Goal: Task Accomplishment & Management: Complete application form

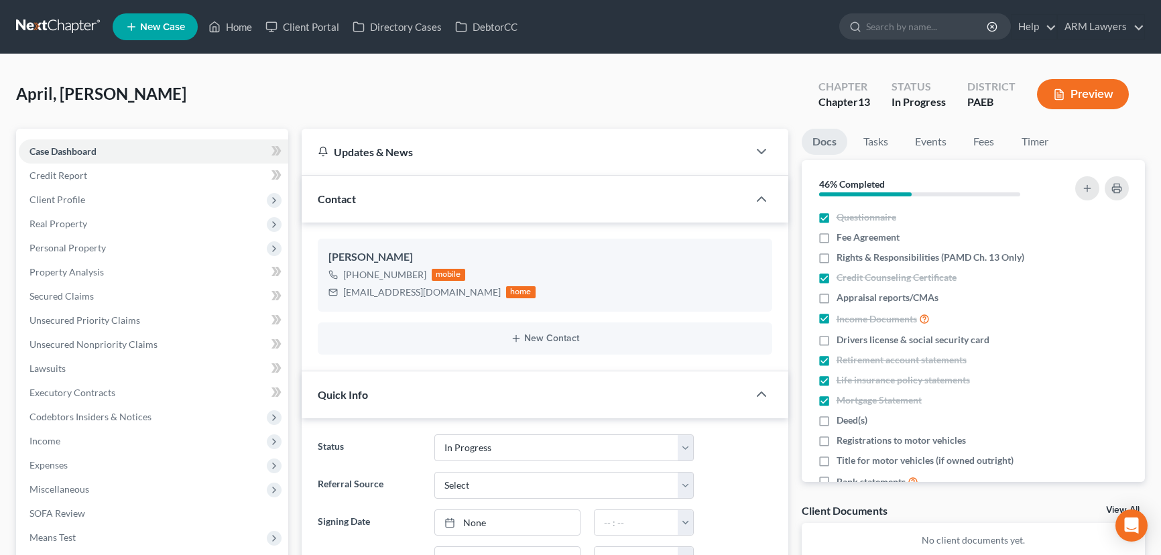
select select "9"
drag, startPoint x: 235, startPoint y: 25, endPoint x: 686, endPoint y: 452, distance: 621.6
click at [235, 25] on link "Home" at bounding box center [230, 27] width 57 height 24
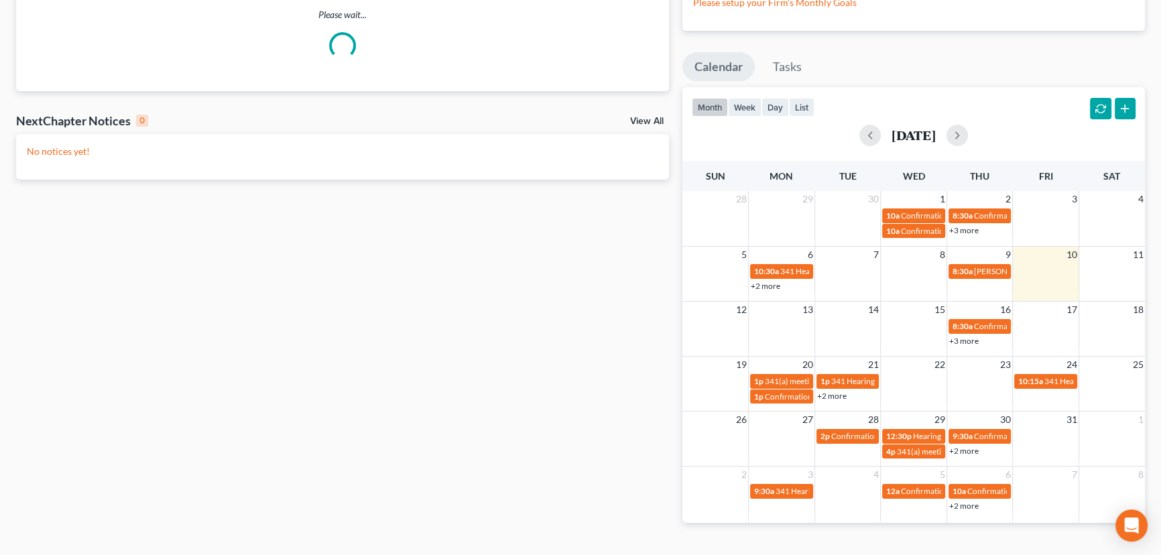
scroll to position [121, 0]
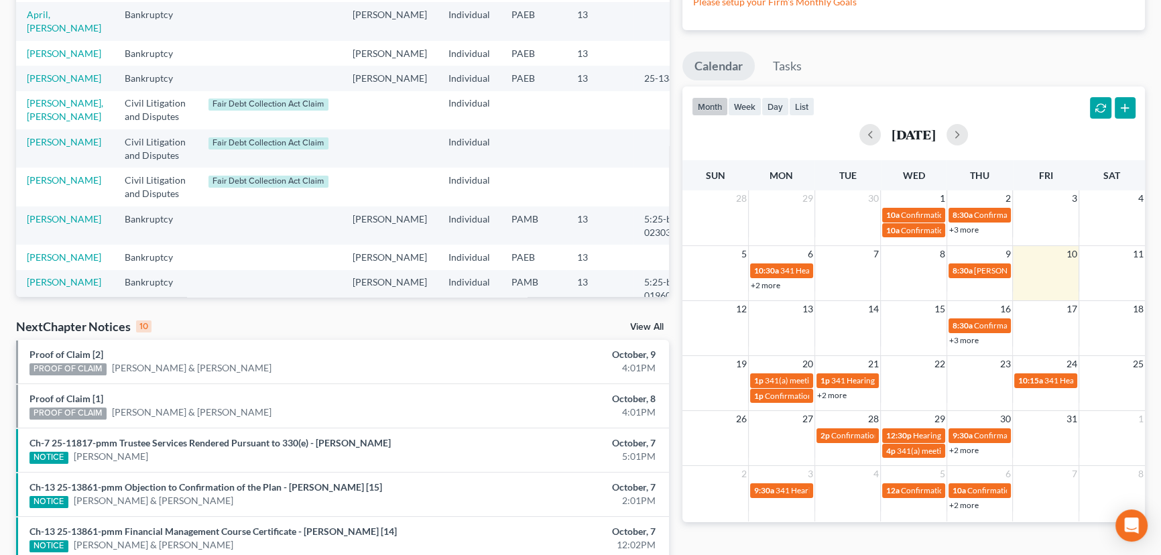
click at [967, 342] on link "+3 more" at bounding box center [963, 340] width 29 height 10
click at [848, 324] on td at bounding box center [847, 331] width 66 height 29
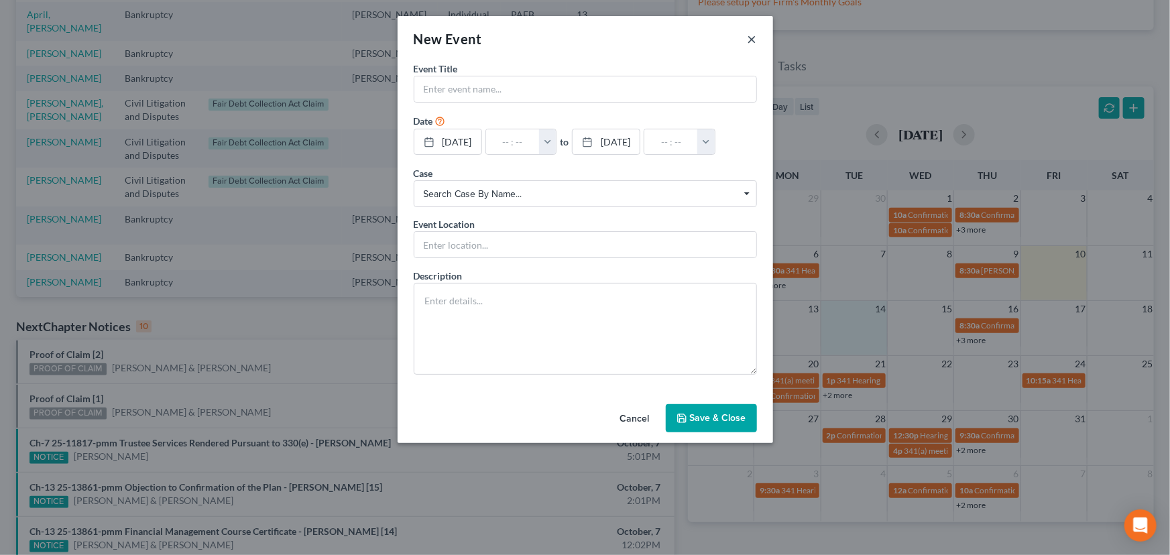
click at [748, 40] on button "×" at bounding box center [751, 39] width 9 height 16
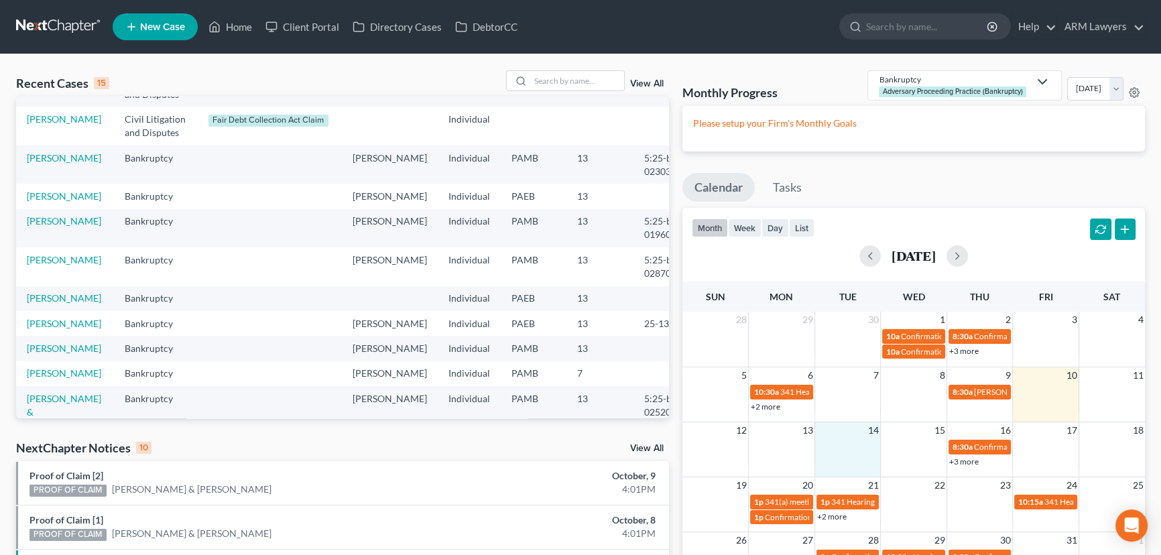
scroll to position [266, 0]
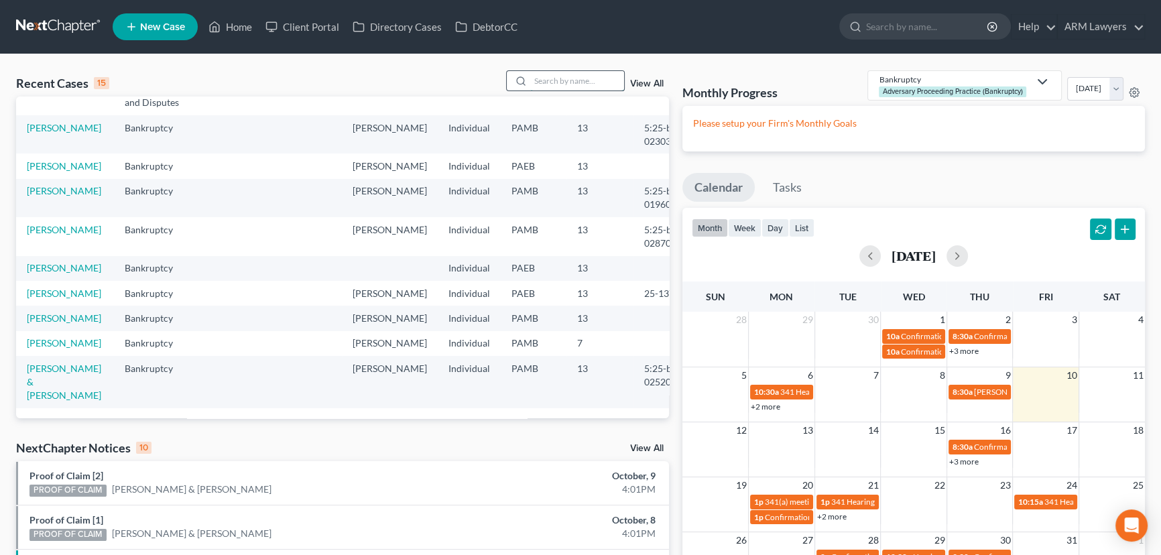
click at [540, 78] on input "search" at bounding box center [577, 80] width 94 height 19
type input "[PERSON_NAME]"
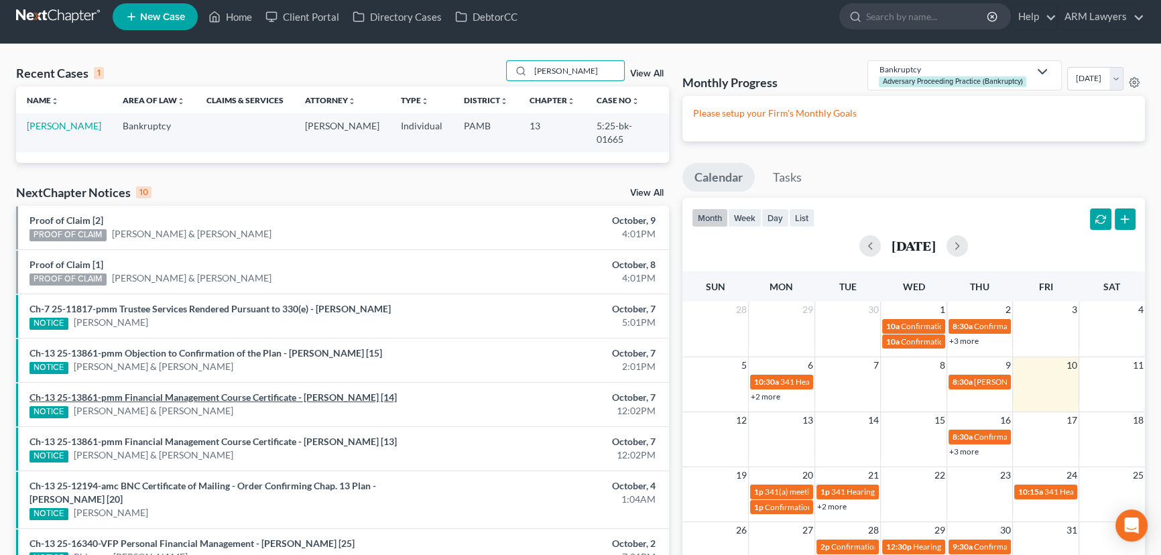
scroll to position [0, 0]
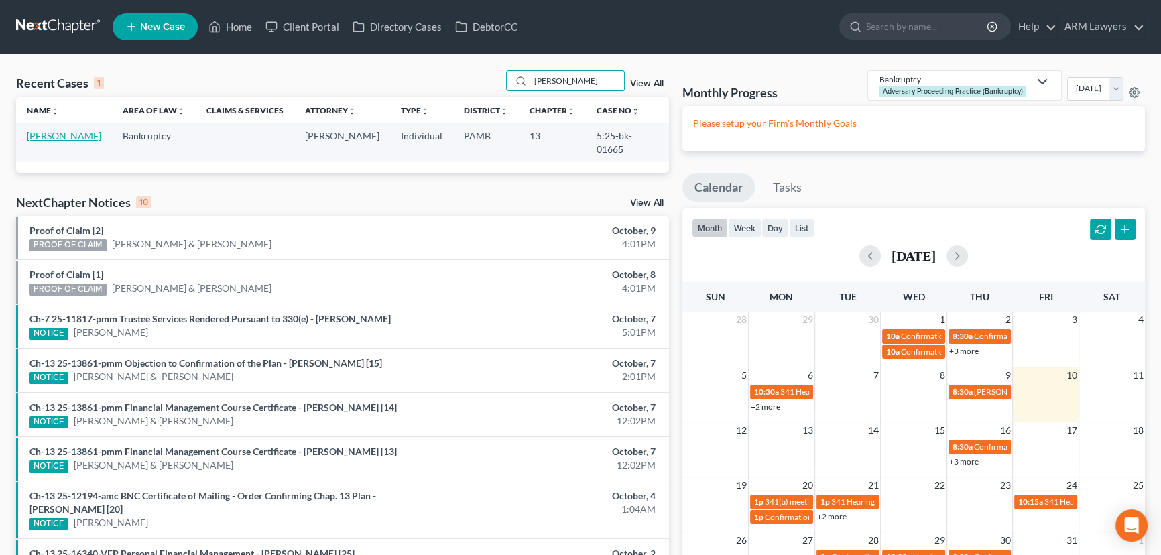
click at [73, 139] on link "[PERSON_NAME]" at bounding box center [64, 135] width 74 height 11
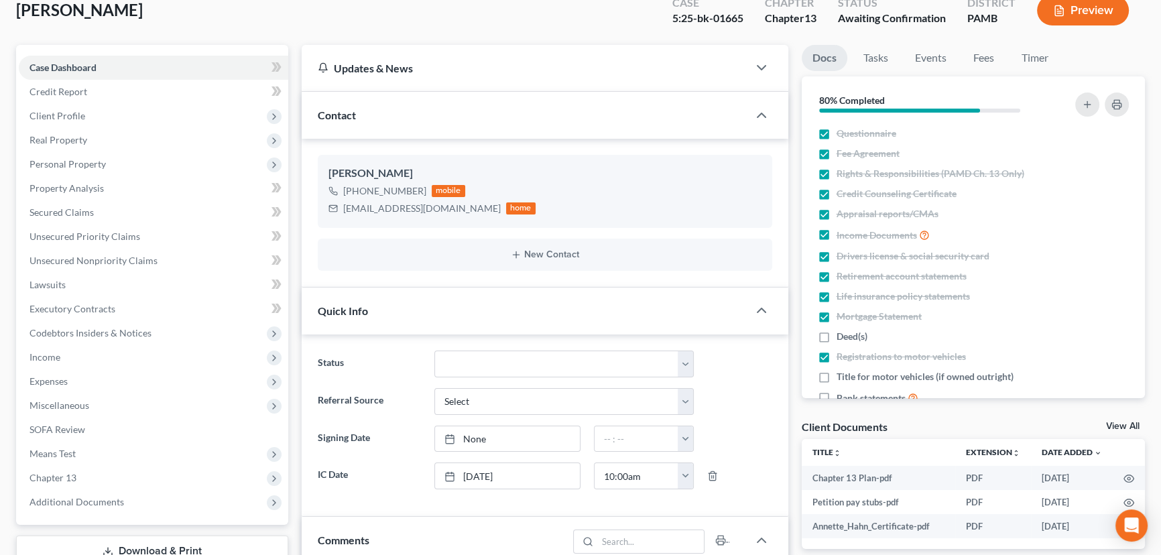
scroll to position [304, 0]
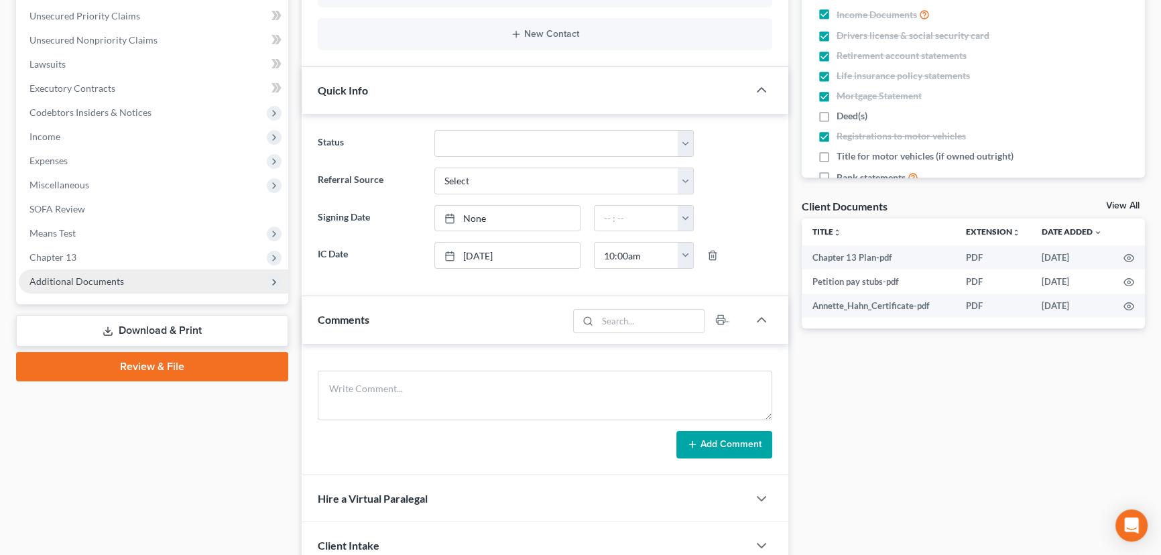
click at [107, 284] on span "Additional Documents" at bounding box center [76, 280] width 95 height 11
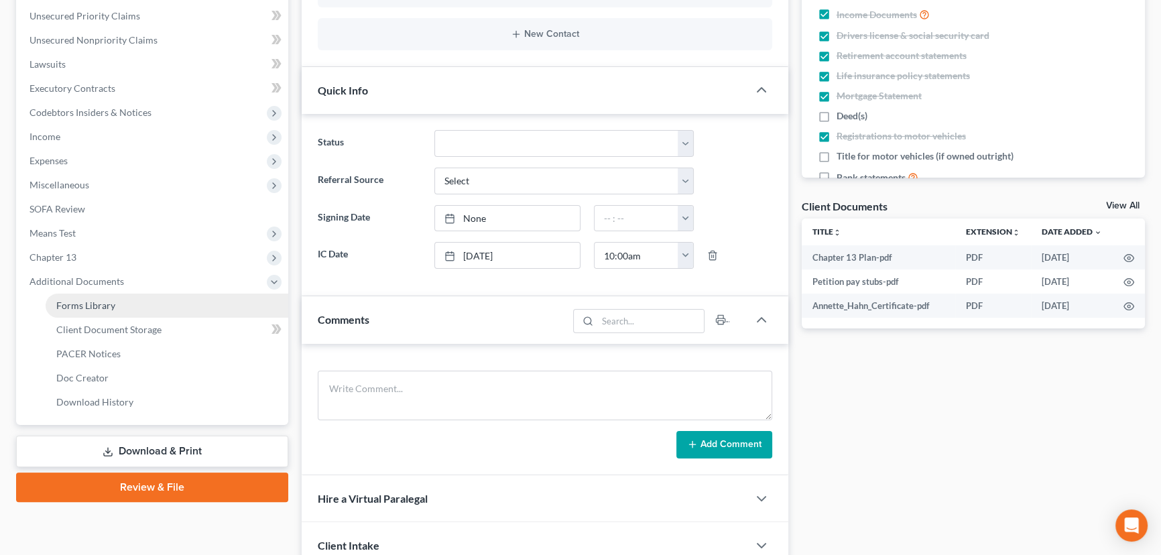
click at [121, 301] on link "Forms Library" at bounding box center [167, 306] width 243 height 24
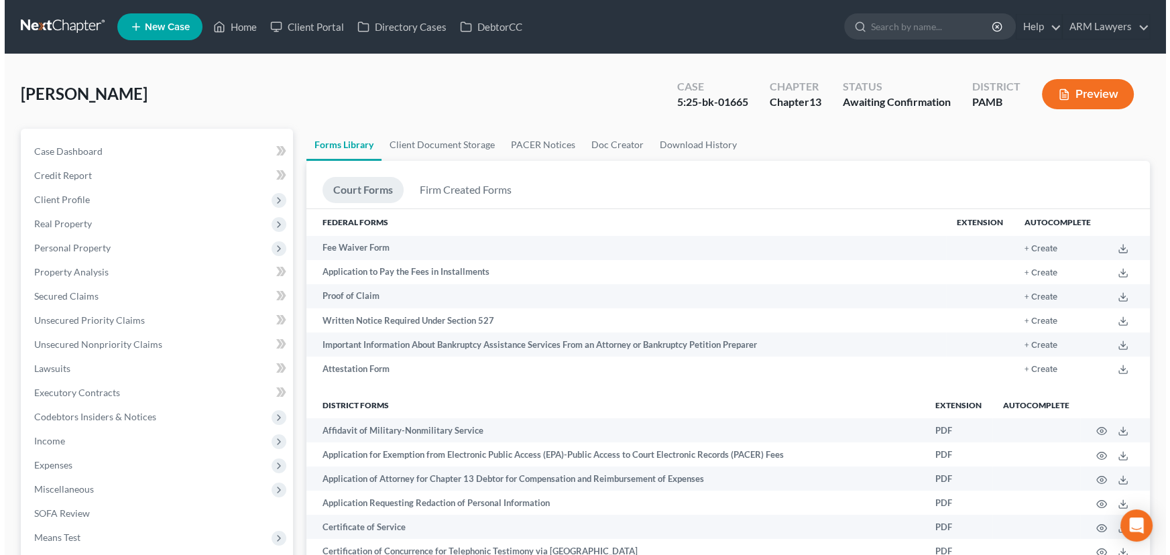
scroll to position [537, 0]
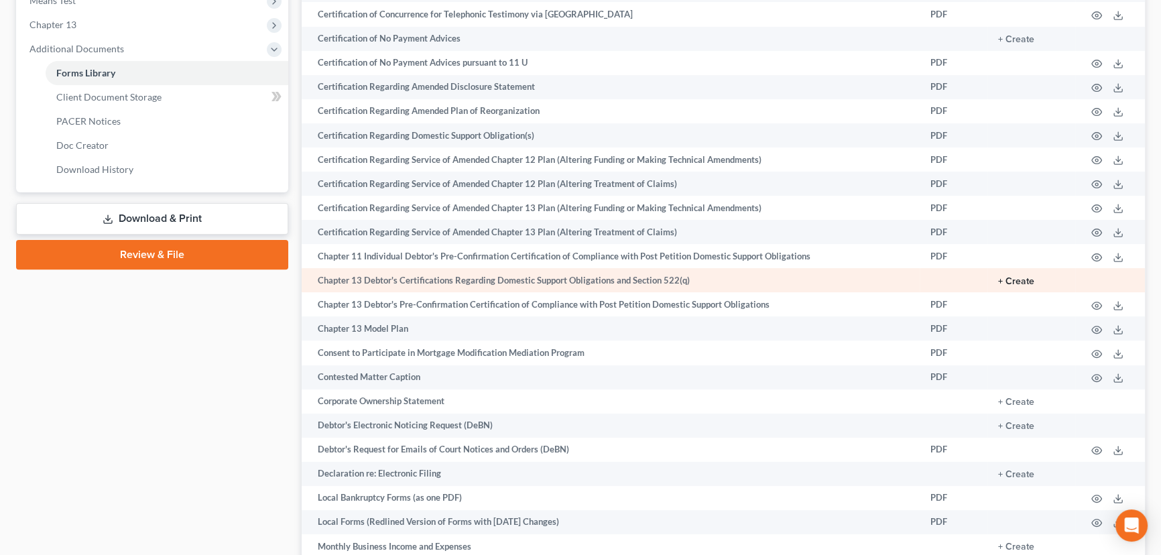
click at [1025, 277] on button "+ Create" at bounding box center [1016, 281] width 36 height 9
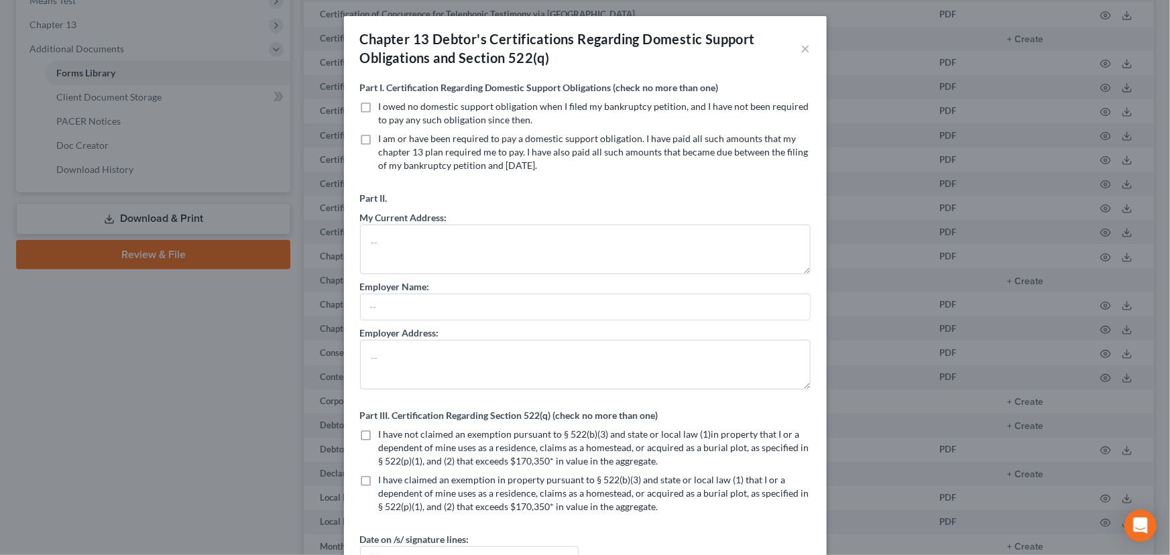
click at [379, 105] on label "I owed no domestic support obligation when I filed my bankruptcy petition, and …" at bounding box center [595, 113] width 432 height 27
click at [384, 105] on input "I owed no domestic support obligation when I filed my bankruptcy petition, and …" at bounding box center [388, 104] width 9 height 9
checkbox input "true"
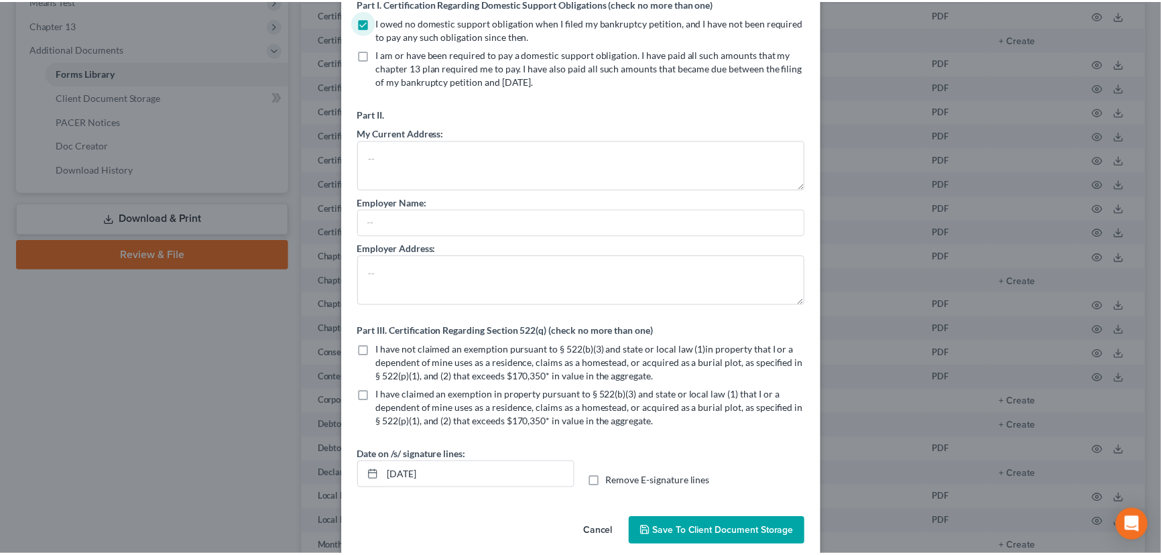
scroll to position [101, 0]
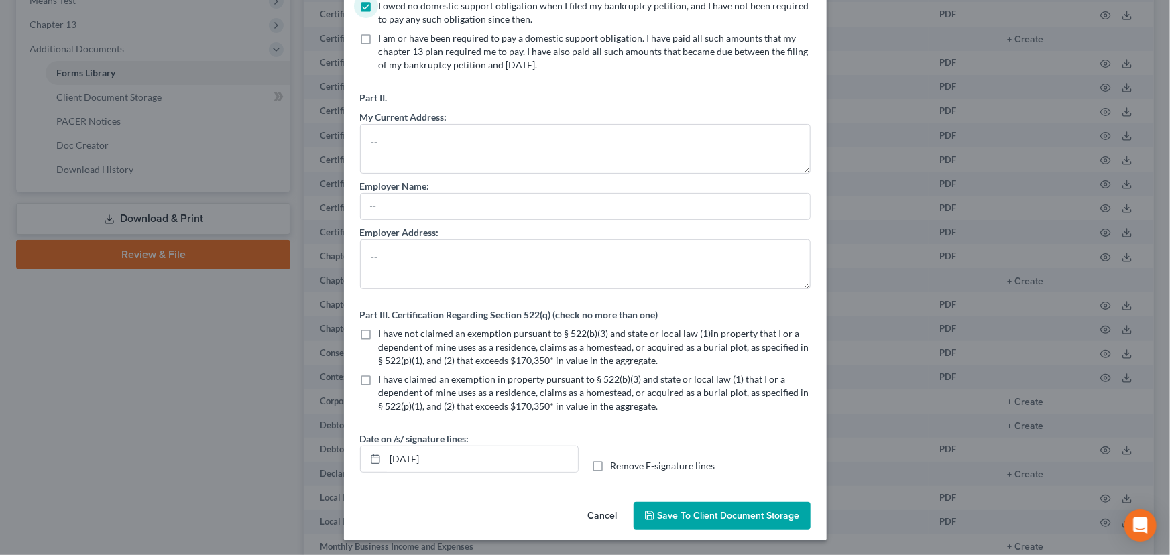
click at [379, 333] on label "I have not claimed an exemption pursuant to § 522(b)(3) and state or local law …" at bounding box center [595, 347] width 432 height 40
click at [384, 333] on input "I have not claimed an exemption pursuant to § 522(b)(3) and state or local law …" at bounding box center [388, 331] width 9 height 9
checkbox input "true"
click at [718, 513] on span "Save to Client Document Storage" at bounding box center [729, 515] width 142 height 11
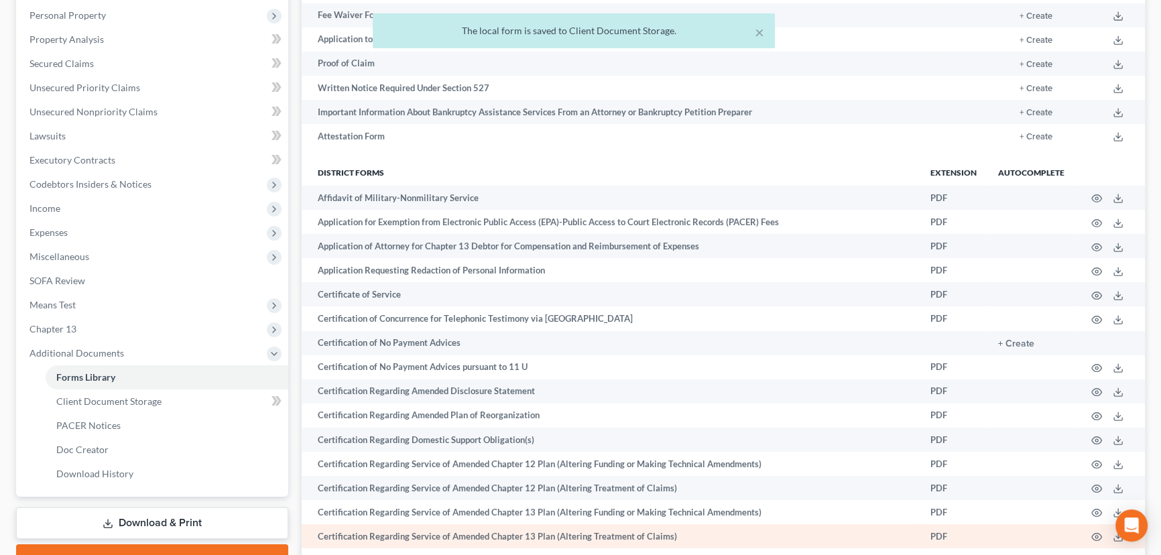
scroll to position [0, 0]
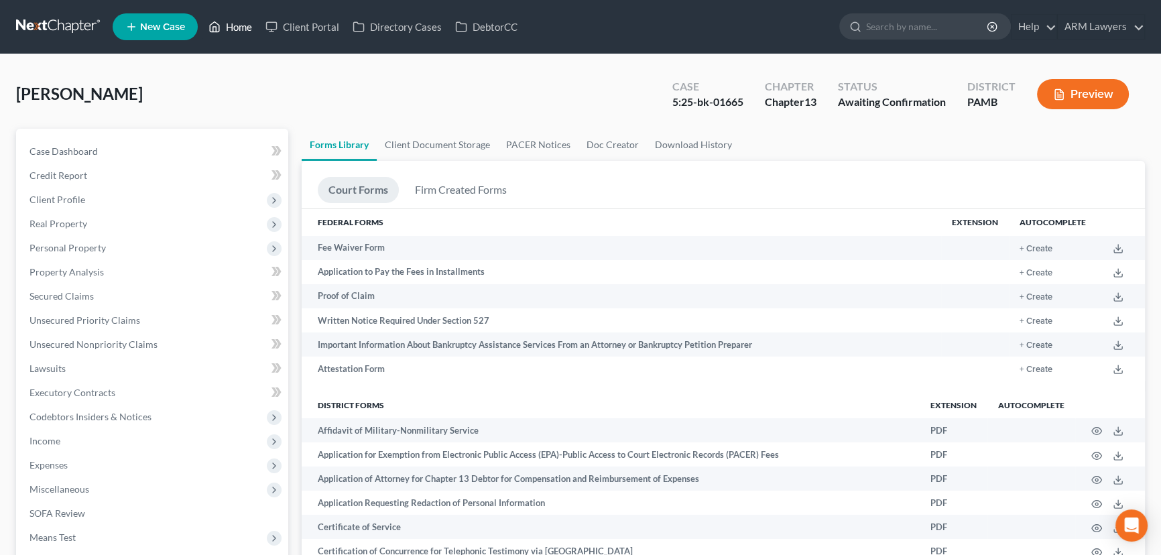
click at [223, 30] on link "Home" at bounding box center [230, 27] width 57 height 24
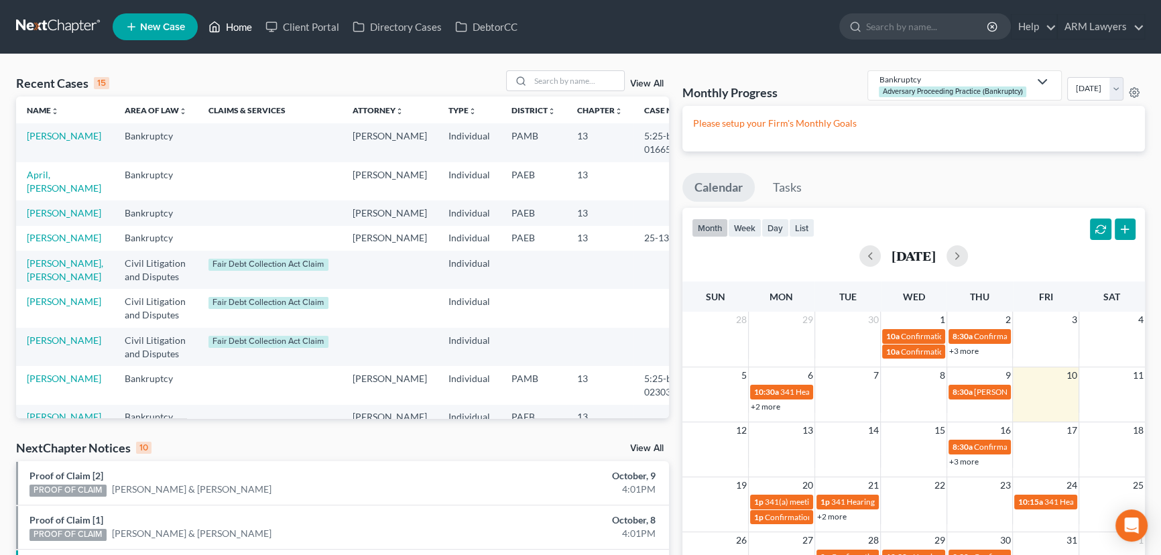
click at [232, 33] on link "Home" at bounding box center [230, 27] width 57 height 24
click at [656, 84] on link "View All" at bounding box center [647, 83] width 34 height 9
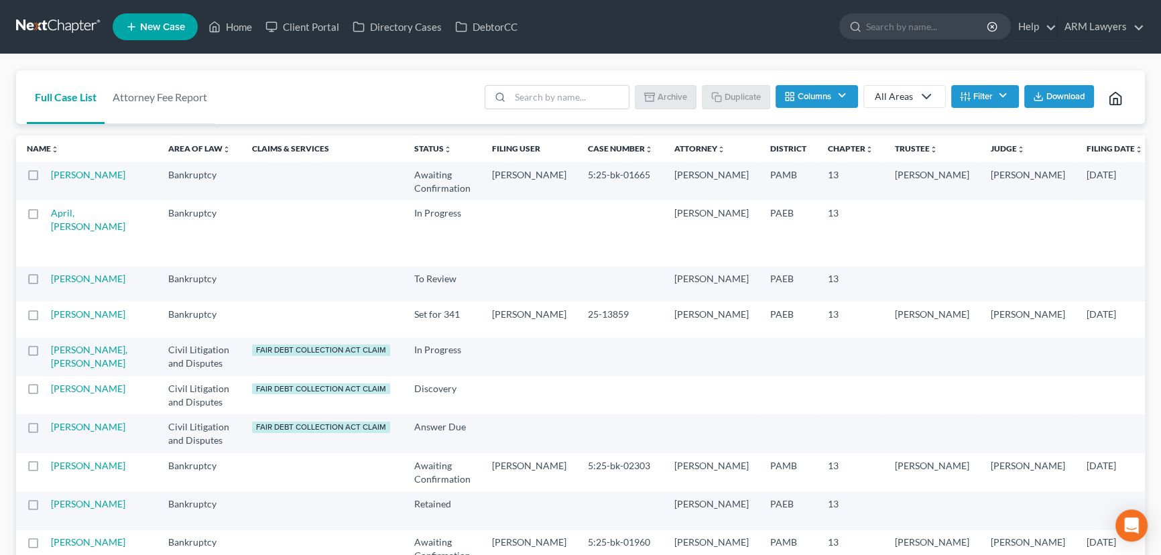
click at [991, 103] on button "Filter" at bounding box center [985, 96] width 68 height 23
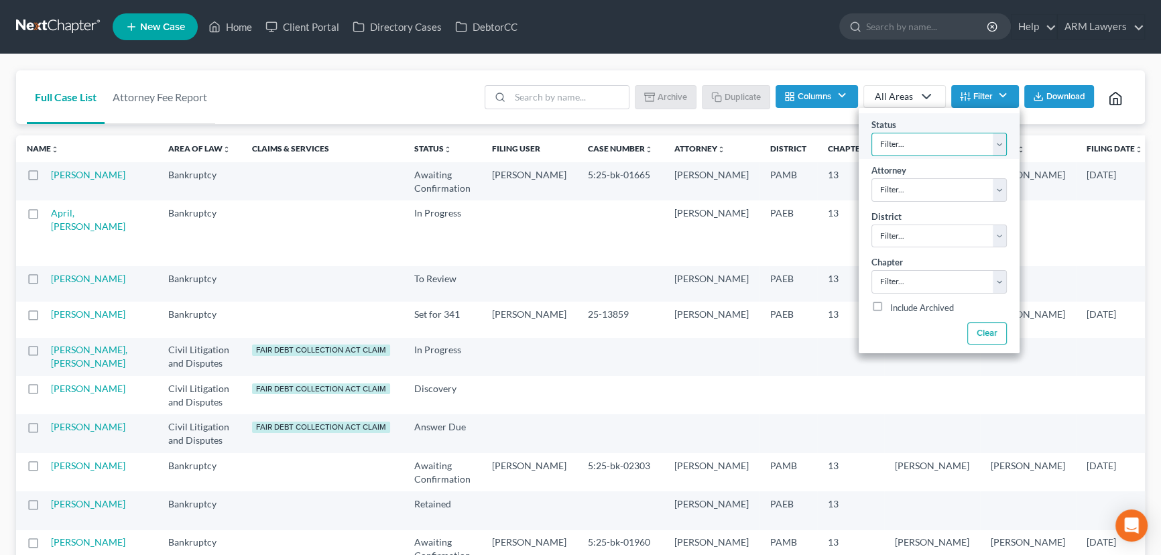
click at [959, 140] on select "Filter... Answer Due Awaiting Confirmation Awaiting Discharge Confirmed Could N…" at bounding box center [938, 144] width 135 height 23
click at [871, 133] on select "Filter... Answer Due Awaiting Confirmation Awaiting Discharge Confirmed Could N…" at bounding box center [938, 144] width 135 height 23
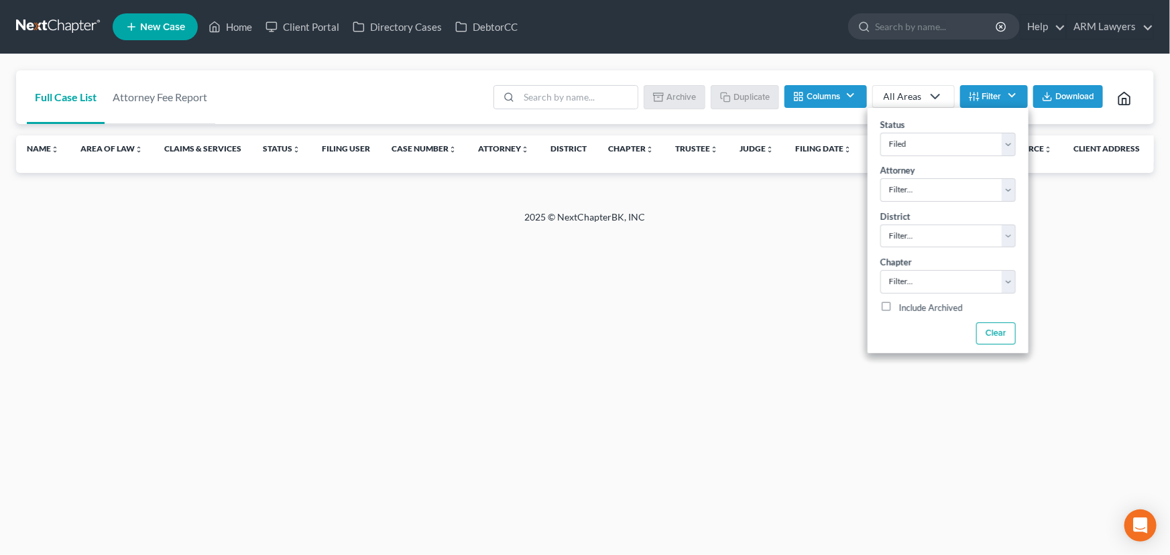
click at [989, 94] on button "Filter" at bounding box center [994, 96] width 68 height 23
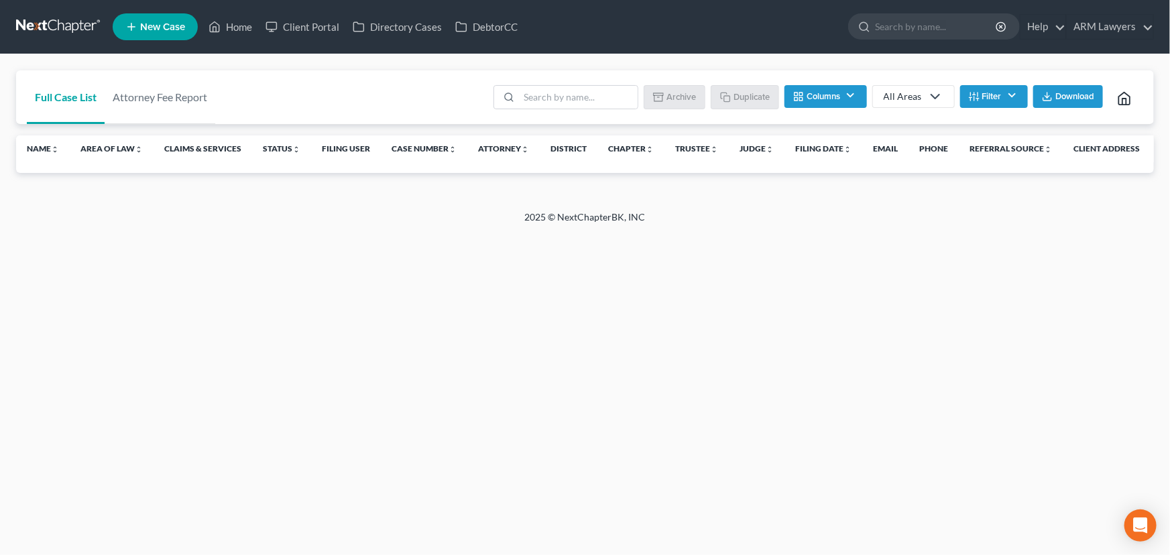
click at [981, 101] on button "Filter" at bounding box center [994, 96] width 68 height 23
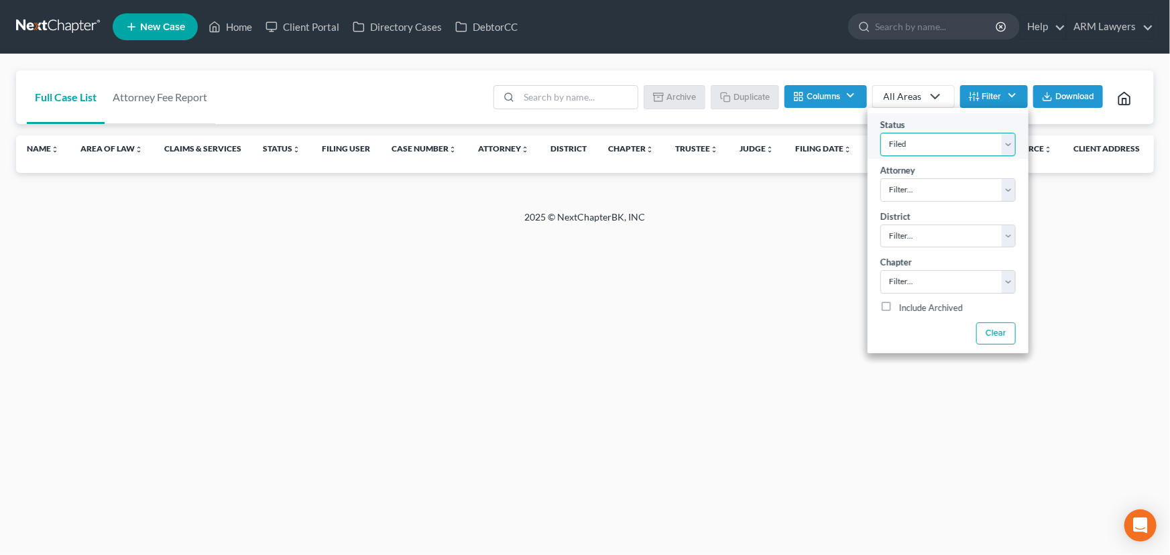
click at [926, 135] on select "Filter... Answer Due Awaiting Confirmation Awaiting Discharge Confirmed Could N…" at bounding box center [947, 144] width 135 height 23
select select "1"
click at [880, 133] on select "Filter... Answer Due Awaiting Confirmation Awaiting Discharge Confirmed Could N…" at bounding box center [947, 144] width 135 height 23
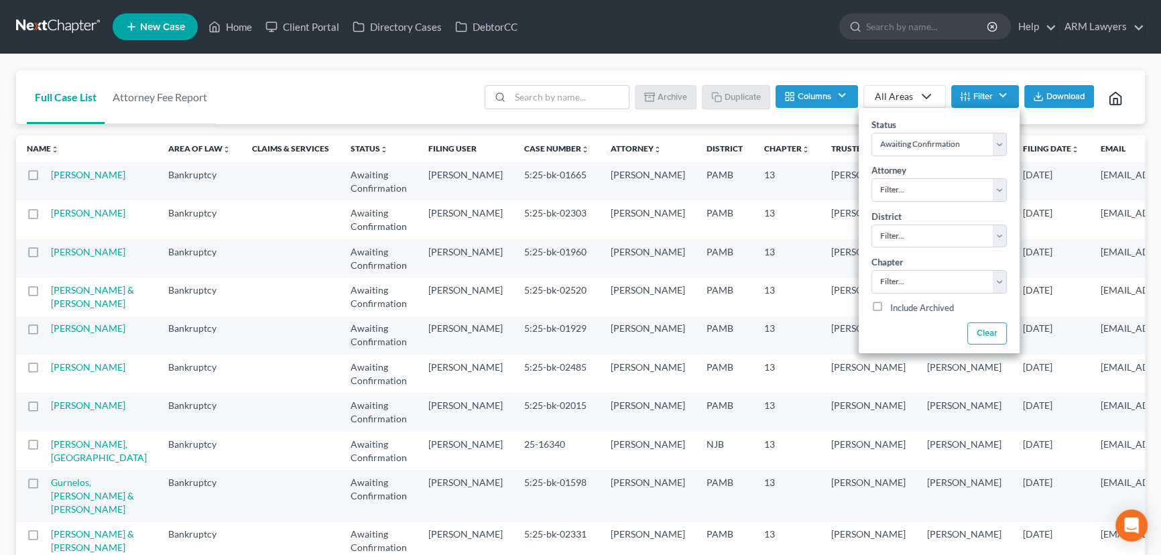
click at [375, 87] on div "Full Case List Attorney Fee Report Batch Download Archive Un-archive Duplicate …" at bounding box center [580, 97] width 1129 height 54
